Goal: Transaction & Acquisition: Purchase product/service

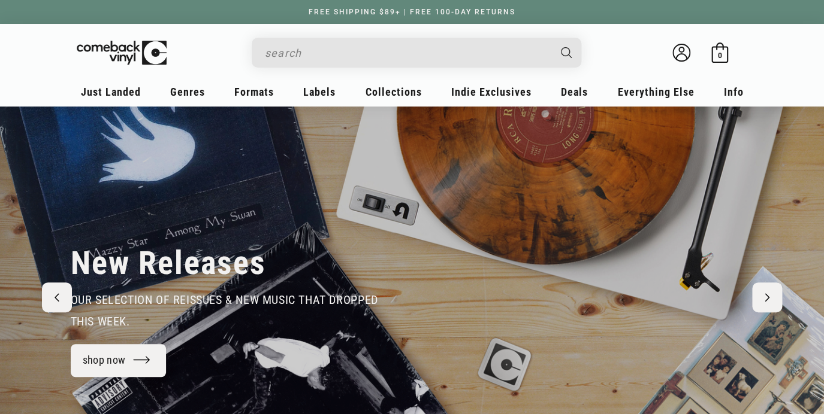
click at [319, 55] on input "Search" at bounding box center [407, 53] width 284 height 25
type input "[PERSON_NAME]"
click at [552, 38] on button "Search" at bounding box center [567, 53] width 30 height 30
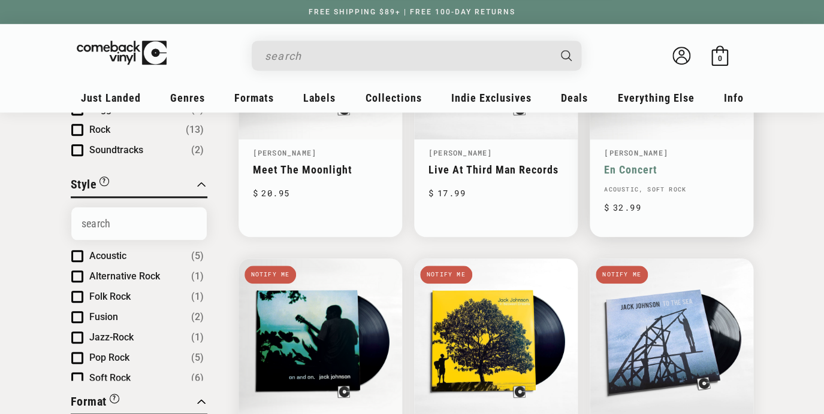
scroll to position [349, 0]
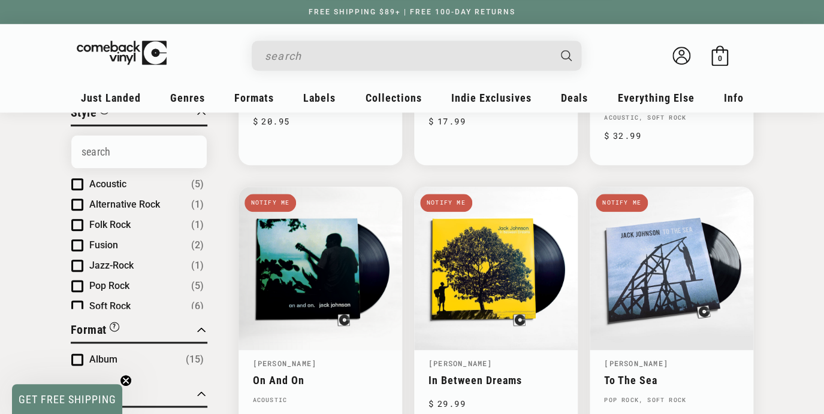
click at [347, 72] on div "Welcome back Bag 0 0 items" at bounding box center [412, 58] width 671 height 45
click at [343, 57] on input "Search" at bounding box center [407, 56] width 284 height 25
type input "guess who"
click at [552, 41] on button "Search" at bounding box center [567, 56] width 30 height 30
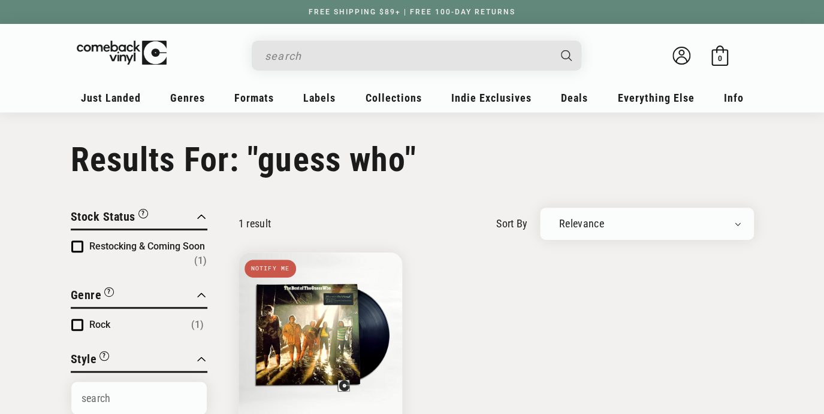
click at [297, 60] on input "Search" at bounding box center [407, 56] width 284 height 25
type input "p"
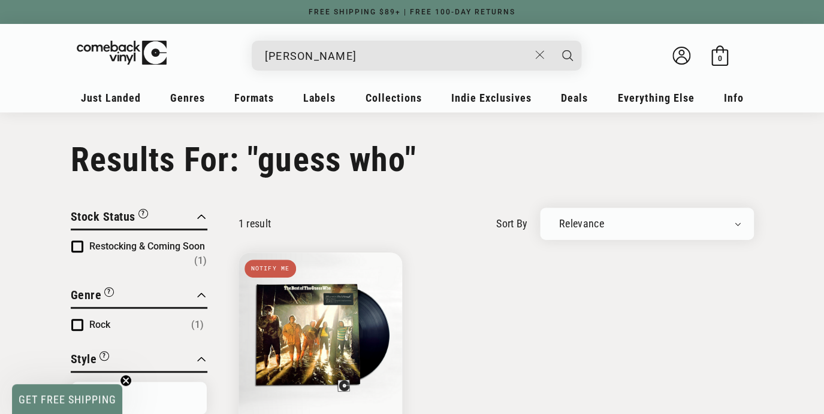
type input "zz top"
click at [552, 41] on button "Search" at bounding box center [567, 56] width 30 height 30
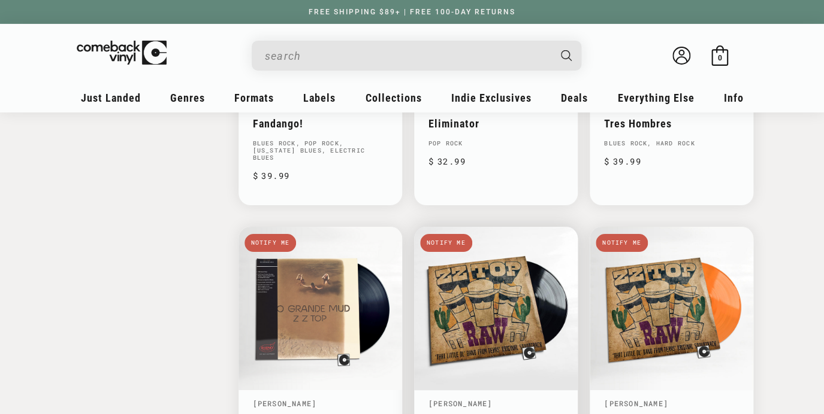
scroll to position [1487, 0]
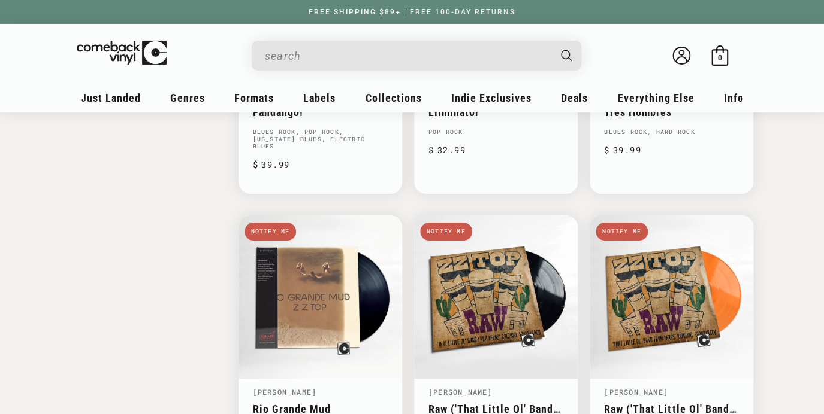
click at [329, 57] on input "Search" at bounding box center [407, 56] width 284 height 25
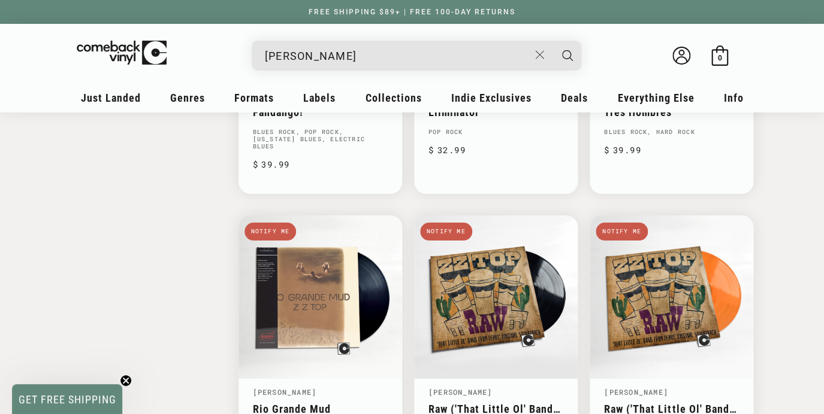
type input "aimee mann"
click at [552, 41] on button "Search" at bounding box center [567, 56] width 30 height 30
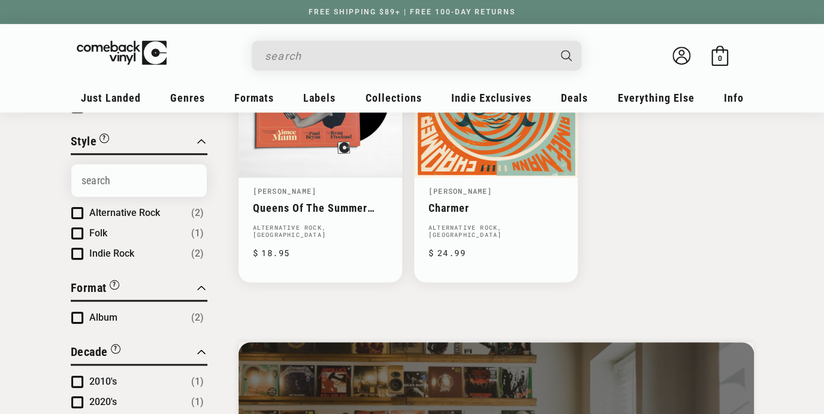
scroll to position [277, 0]
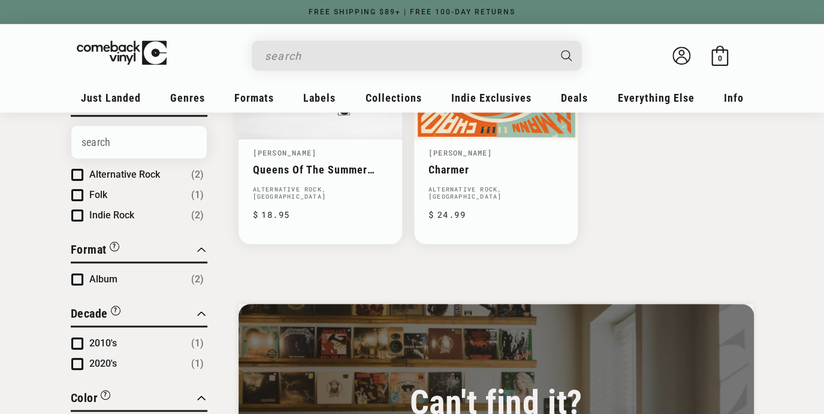
drag, startPoint x: 311, startPoint y: 60, endPoint x: 311, endPoint y: 8, distance: 52.7
click at [311, 60] on input "Search" at bounding box center [407, 56] width 284 height 25
type input "billy joel"
click at [552, 41] on button "Search" at bounding box center [567, 56] width 30 height 30
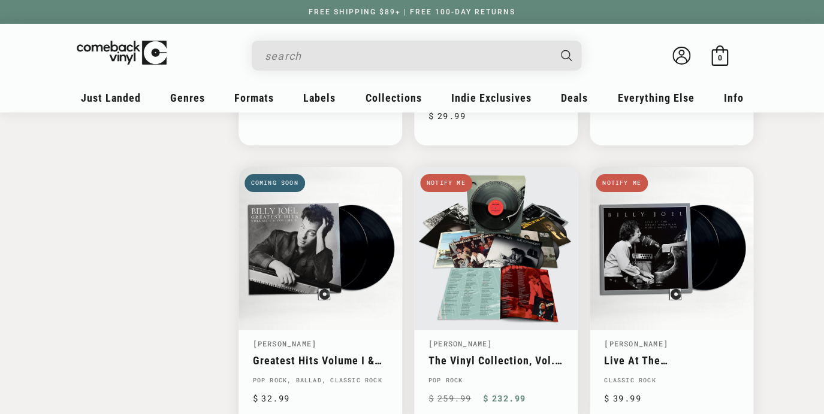
scroll to position [1493, 0]
click at [328, 57] on input "Search" at bounding box center [407, 56] width 284 height 25
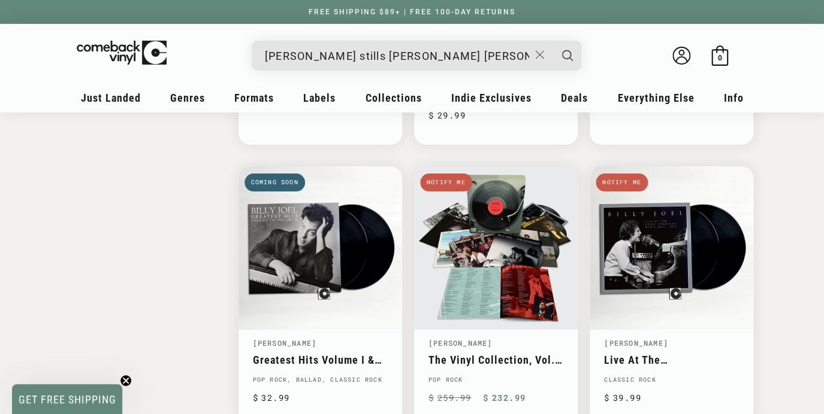
type input "crosby stills nash young"
click at [552, 41] on button "Search" at bounding box center [567, 56] width 30 height 30
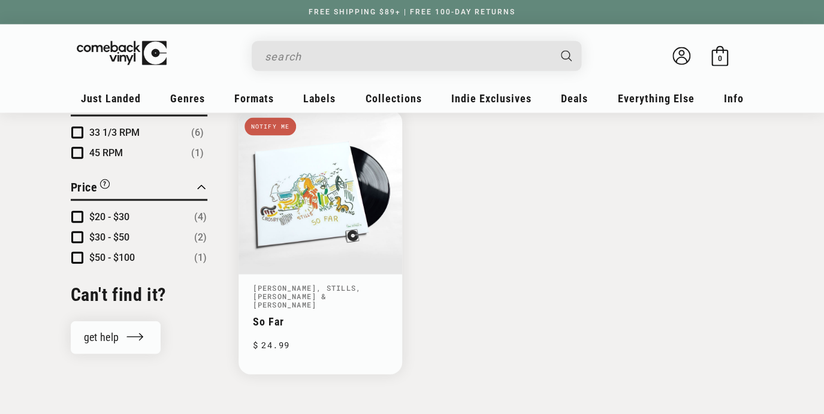
scroll to position [821, 0]
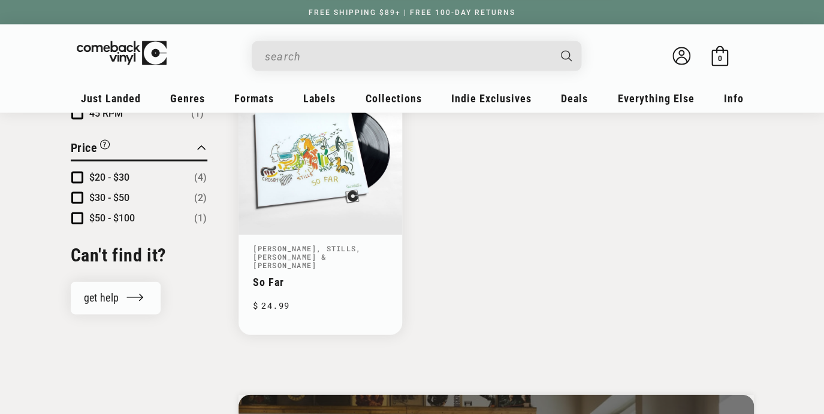
click at [292, 50] on input "Search" at bounding box center [407, 56] width 284 height 25
type input "hot tuna"
click at [552, 41] on button "Search" at bounding box center [567, 56] width 30 height 30
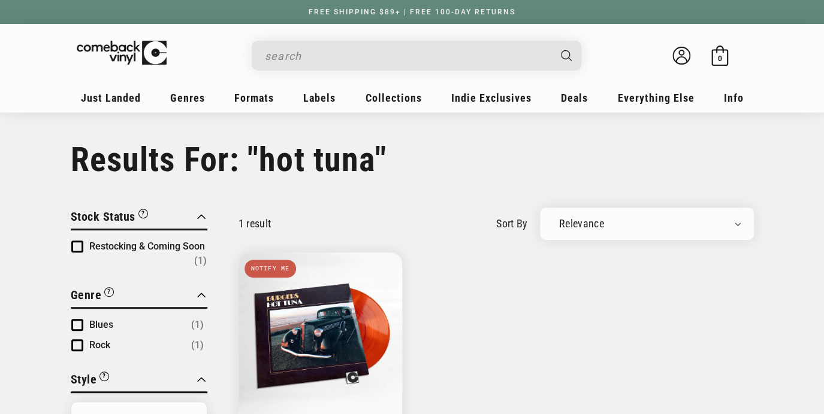
click at [326, 60] on input "Search" at bounding box center [407, 56] width 284 height 25
type input "[PERSON_NAME]"
click at [552, 41] on button "Search" at bounding box center [567, 56] width 30 height 30
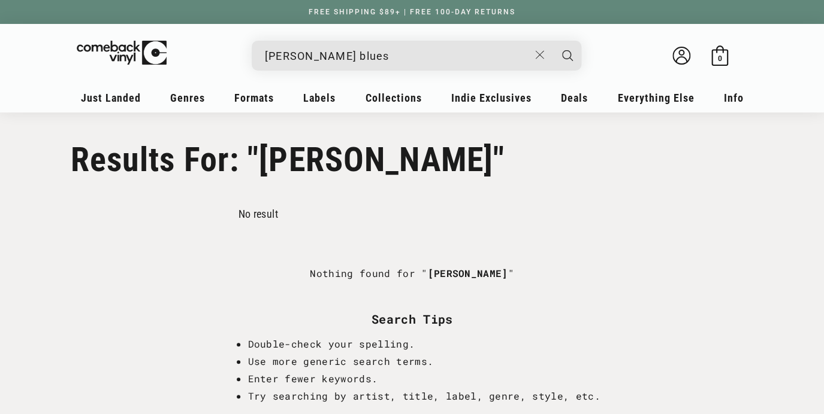
type input "[PERSON_NAME] blues"
click at [552, 41] on button "Search" at bounding box center [567, 56] width 30 height 30
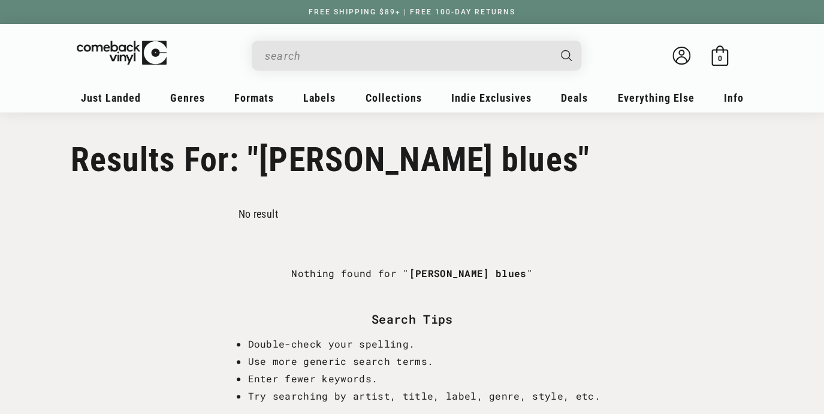
click at [290, 47] on input "Search" at bounding box center [407, 56] width 284 height 25
type input "robert plant"
click at [552, 41] on button "Search" at bounding box center [567, 56] width 30 height 30
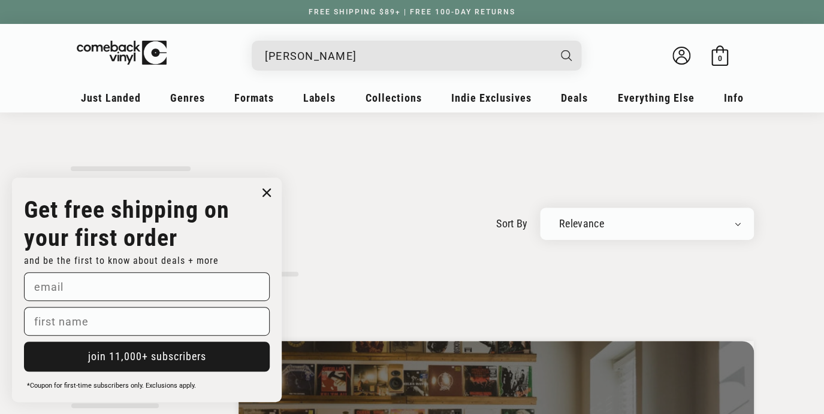
drag, startPoint x: 344, startPoint y: 52, endPoint x: 125, endPoint y: 22, distance: 220.7
click at [265, 44] on input "[PERSON_NAME]" at bounding box center [407, 56] width 284 height 25
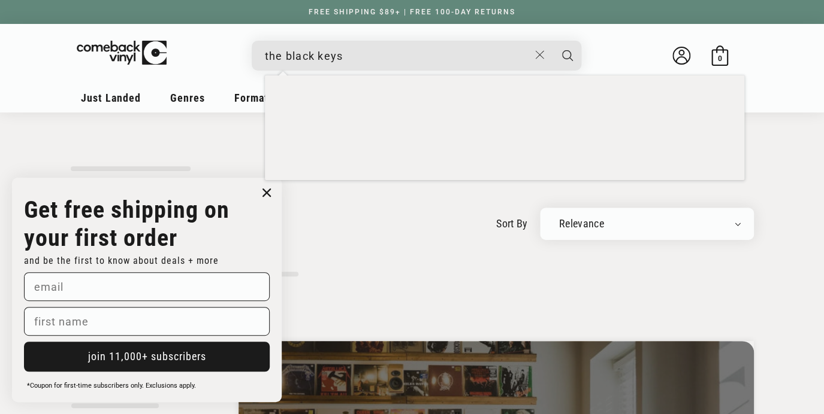
type input "the black keys"
click at [552, 41] on button "Search" at bounding box center [567, 56] width 30 height 30
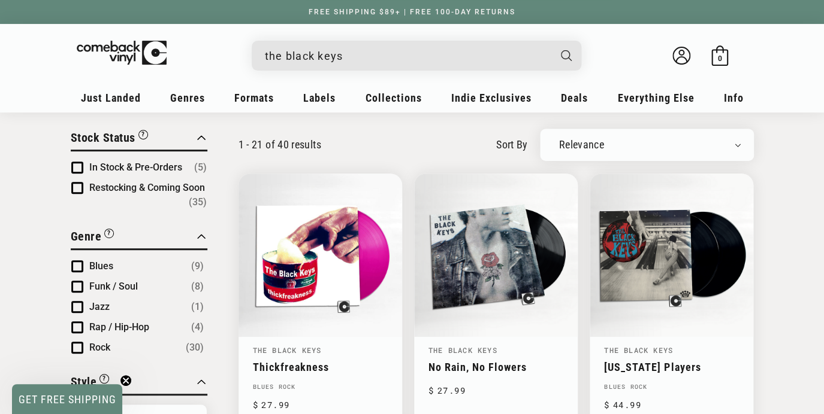
scroll to position [107, 0]
